Goal: Transaction & Acquisition: Purchase product/service

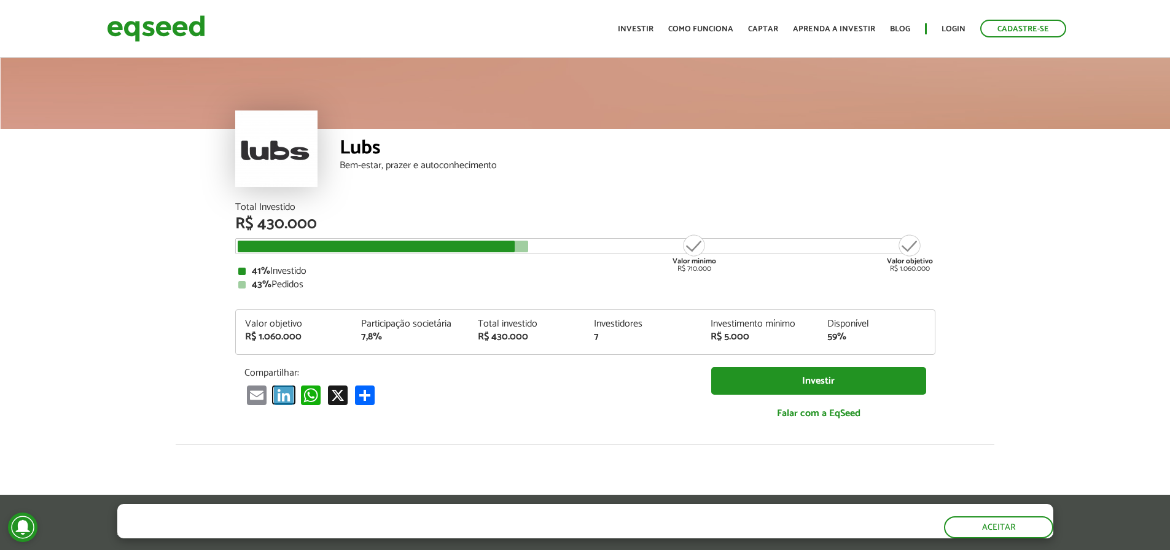
click at [284, 398] on link "LinkedIn" at bounding box center [283, 395] width 25 height 20
click at [1013, 521] on button "Aceitar" at bounding box center [999, 527] width 107 height 20
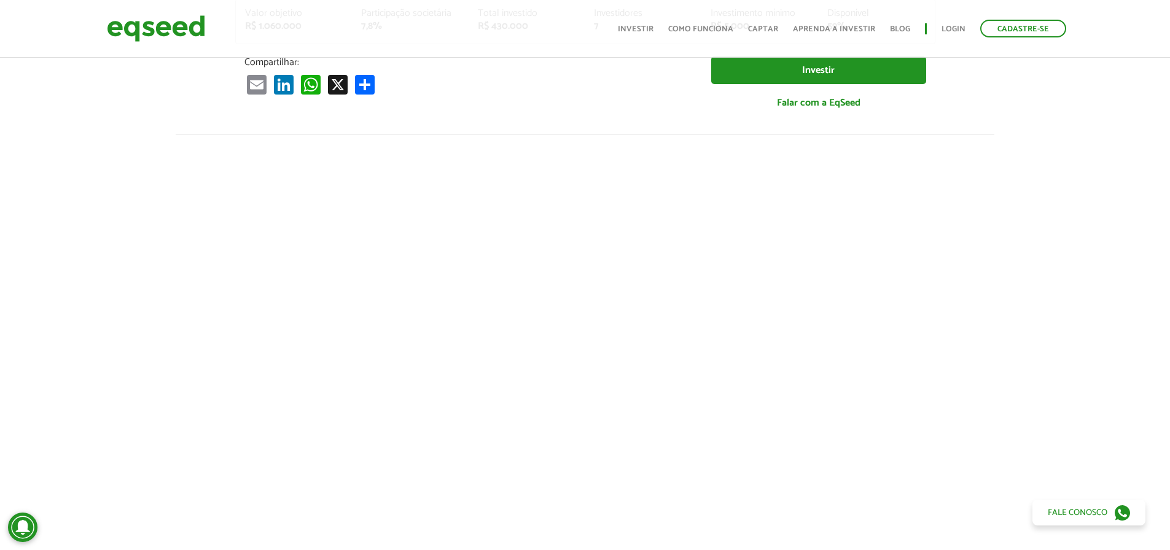
scroll to position [307, 0]
